Goal: Information Seeking & Learning: Understand process/instructions

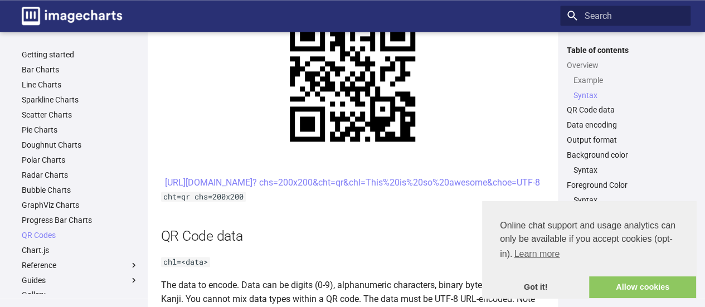
scroll to position [587, 0]
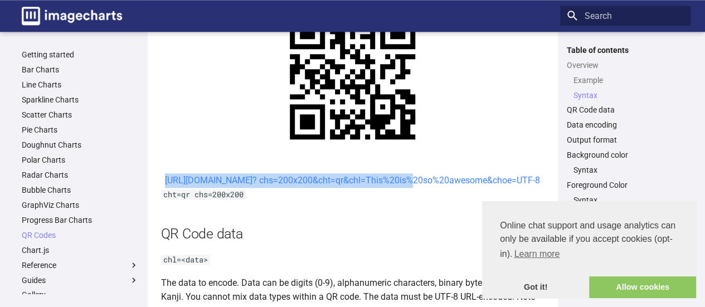
drag, startPoint x: 285, startPoint y: 180, endPoint x: 310, endPoint y: 199, distance: 31.4
click at [310, 188] on center "[URL][DOMAIN_NAME]? chs=200x200&cht=qr&chl=This%20is%20so%20awesome&choe=UTF-8" at bounding box center [352, 180] width 383 height 14
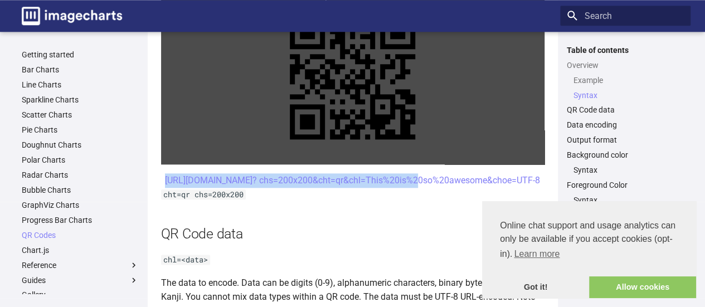
copy link "[URL][DOMAIN_NAME]? chs=200x200&cht=qr&chl"
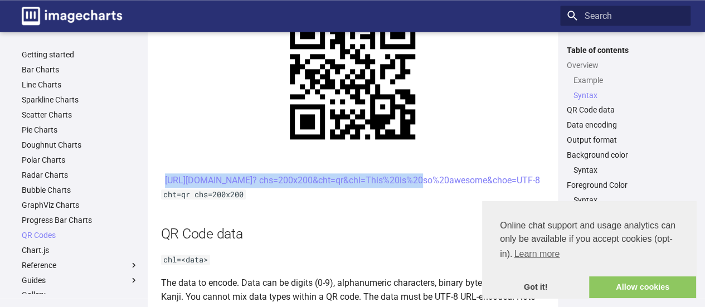
copy link "[URL][DOMAIN_NAME]? chs=200x200&cht=qr&chl="
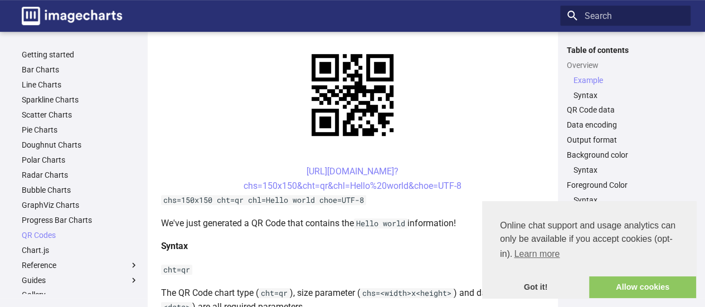
scroll to position [254, 0]
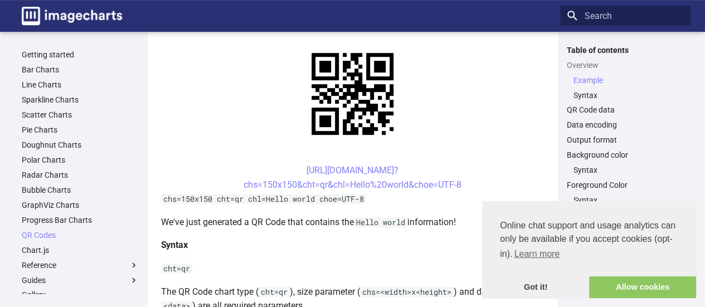
click at [291, 164] on center "https://image-charts.com/chart? chs=150x150&cht=qr&chl=Hello%20world&choe=UTF-8" at bounding box center [352, 177] width 383 height 28
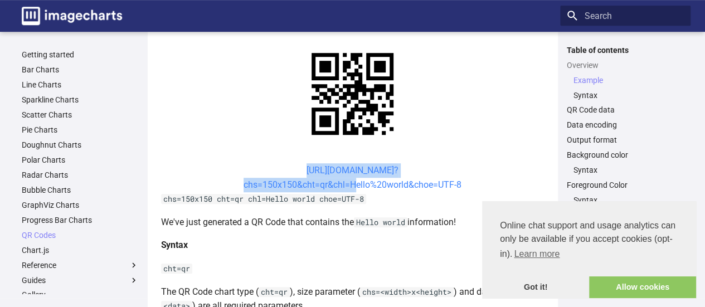
drag, startPoint x: 286, startPoint y: 168, endPoint x: 349, endPoint y: 187, distance: 65.4
click at [349, 187] on center "https://image-charts.com/chart? chs=150x150&cht=qr&chl=Hello%20world&choe=UTF-8" at bounding box center [352, 177] width 383 height 28
copy link "https://image-charts.com/chart? chs=150x150&cht=qr&chl="
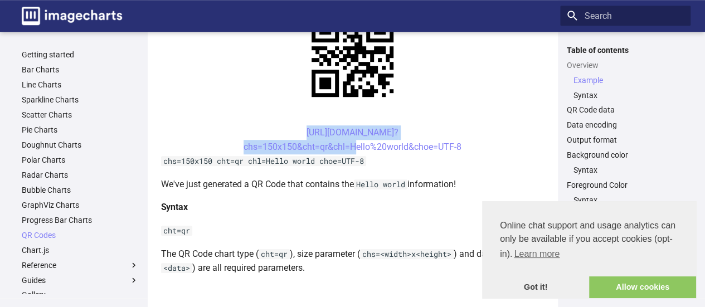
scroll to position [295, 0]
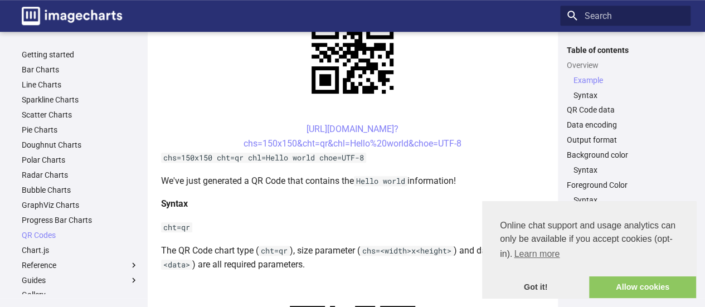
click at [308, 157] on code "chs=150x150 cht=qr chl=Hello world choe=UTF-8" at bounding box center [263, 158] width 205 height 10
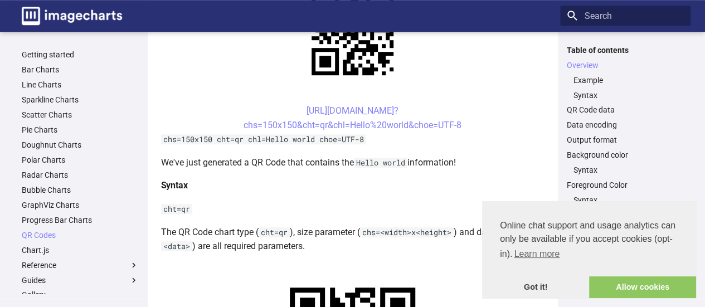
scroll to position [334, 0]
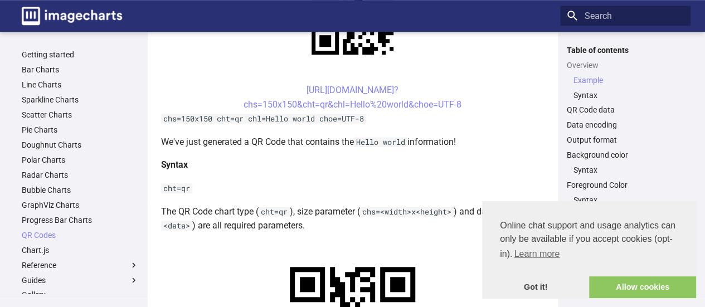
drag, startPoint x: 295, startPoint y: 90, endPoint x: 286, endPoint y: 94, distance: 10.0
click at [286, 94] on center "https://image-charts.com/chart? chs=150x150&cht=qr&chl=Hello%20world&choe=UTF-8" at bounding box center [352, 97] width 383 height 28
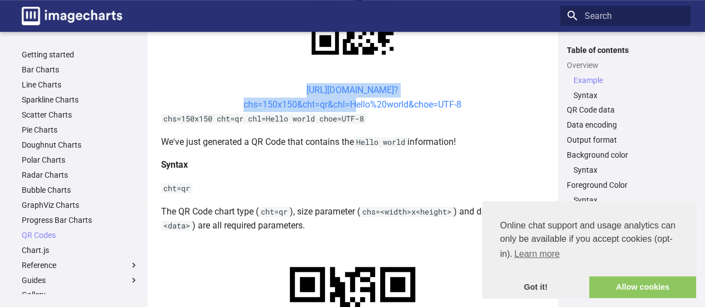
drag, startPoint x: 286, startPoint y: 86, endPoint x: 351, endPoint y: 106, distance: 67.7
click at [351, 106] on center "https://image-charts.com/chart? chs=150x150&cht=qr&chl=Hello%20world&choe=UTF-8" at bounding box center [352, 97] width 383 height 28
copy link "https://image-charts.com/chart? chs=150x150&cht=qr&chl="
click at [351, 106] on link "https://image-charts.com/chart? chs=150x150&cht=qr&chl=Hello%20world&choe=UTF-8" at bounding box center [352, 97] width 218 height 25
